Goal: Task Accomplishment & Management: Manage account settings

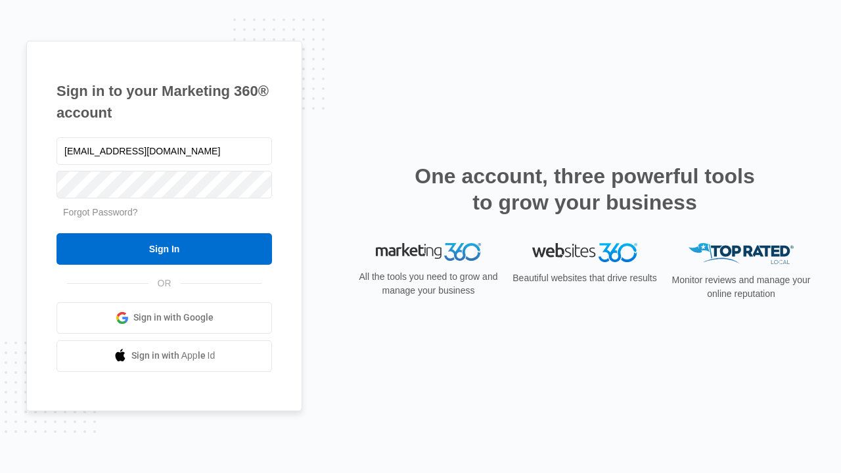
type input "[EMAIL_ADDRESS][DOMAIN_NAME]"
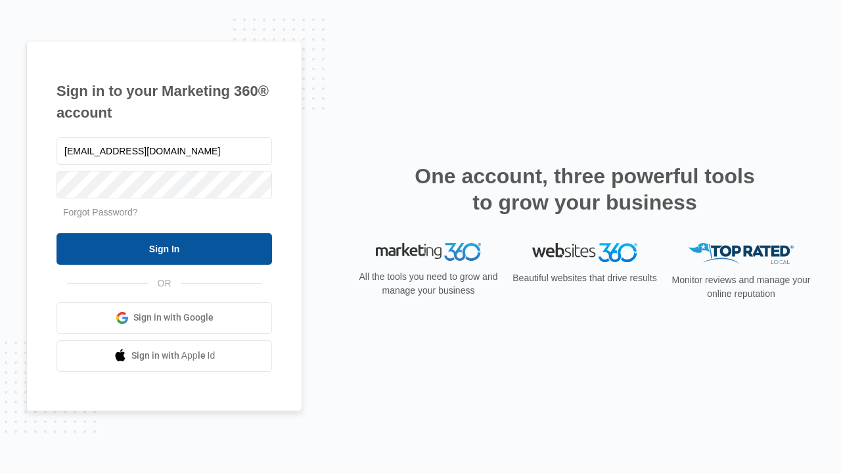
click at [164, 248] on input "Sign In" at bounding box center [165, 249] width 216 height 32
